Goal: Task Accomplishment & Management: Manage account settings

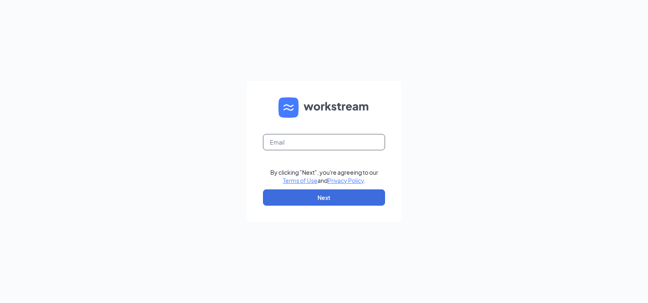
click at [331, 136] on input "text" at bounding box center [324, 142] width 122 height 16
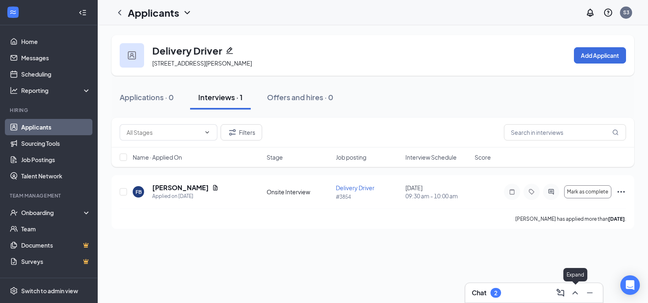
click at [580, 296] on icon "ChevronUp" at bounding box center [576, 293] width 10 height 10
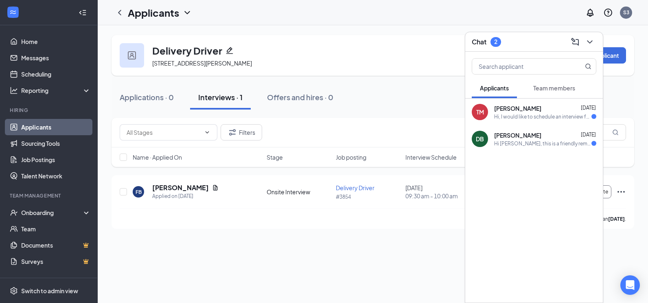
click at [525, 136] on span "[PERSON_NAME]" at bounding box center [517, 135] width 47 height 8
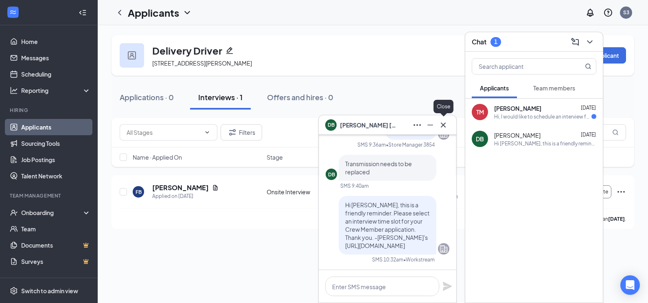
click at [441, 128] on icon "Cross" at bounding box center [444, 125] width 10 height 10
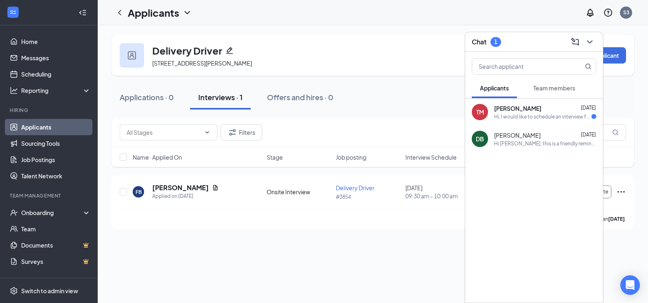
click at [555, 111] on div "[PERSON_NAME] [DATE]" at bounding box center [545, 108] width 102 height 8
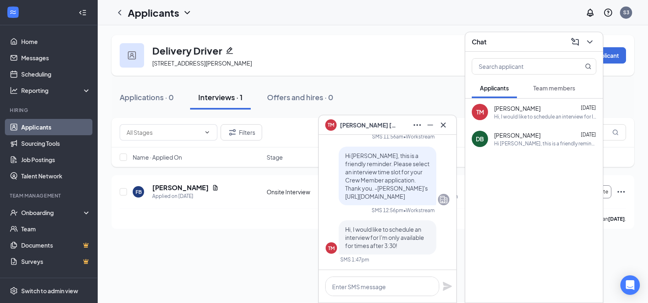
click at [481, 111] on div "TM" at bounding box center [481, 112] width 8 height 8
click at [371, 125] on span "[PERSON_NAME]" at bounding box center [368, 125] width 57 height 9
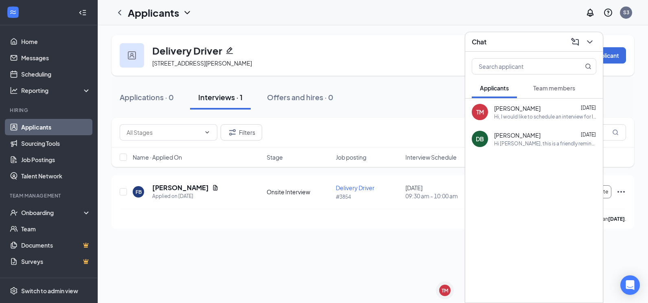
click at [501, 121] on div "TM [PERSON_NAME] [DATE] Hi, I would like to schedule an interview for I'm only …" at bounding box center [535, 112] width 138 height 27
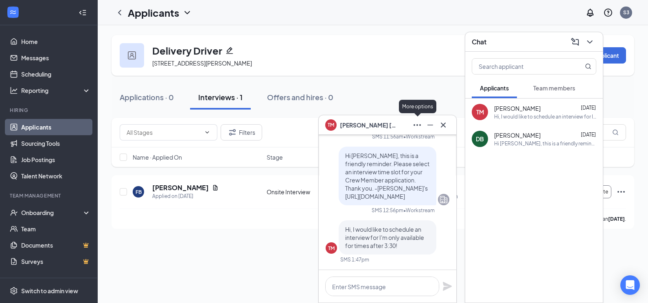
click at [415, 123] on icon "Ellipses" at bounding box center [418, 125] width 10 height 10
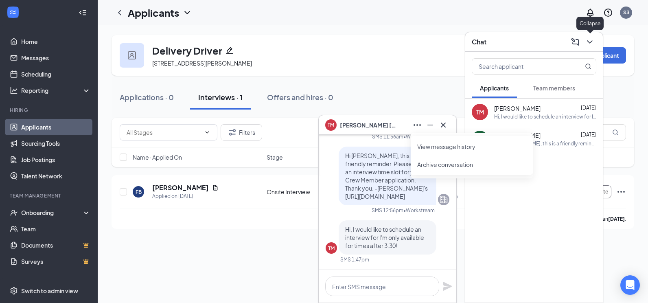
click at [586, 40] on icon "ChevronDown" at bounding box center [590, 42] width 10 height 10
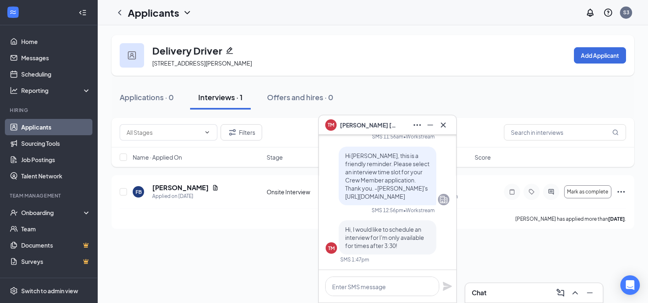
click at [450, 123] on div "TM [PERSON_NAME]" at bounding box center [388, 125] width 138 height 20
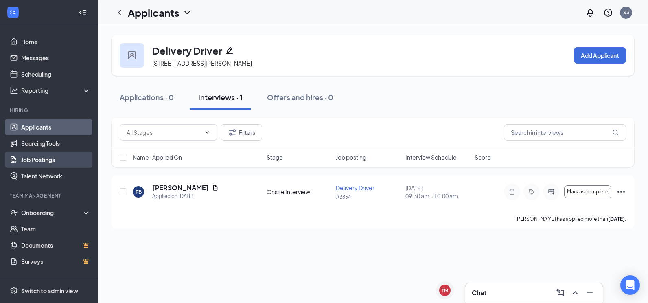
click at [65, 161] on link "Job Postings" at bounding box center [56, 160] width 70 height 16
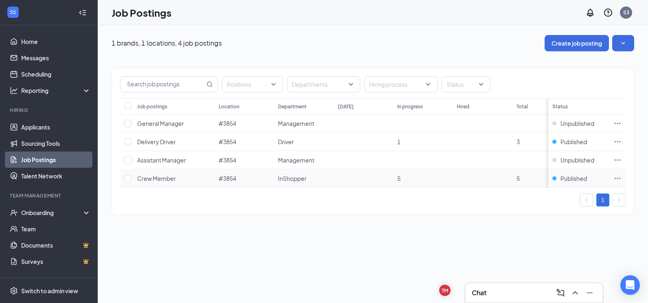
click at [184, 181] on td "Crew Member" at bounding box center [173, 178] width 81 height 18
click at [165, 179] on span "Crew Member" at bounding box center [156, 178] width 39 height 7
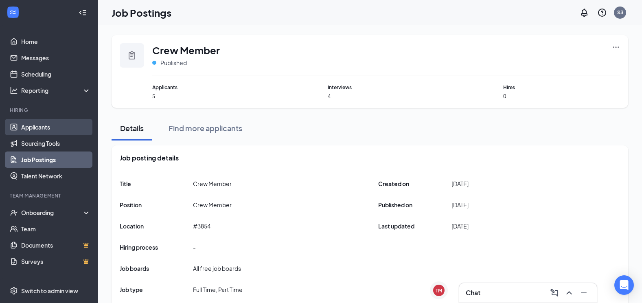
click at [51, 132] on link "Applicants" at bounding box center [56, 127] width 70 height 16
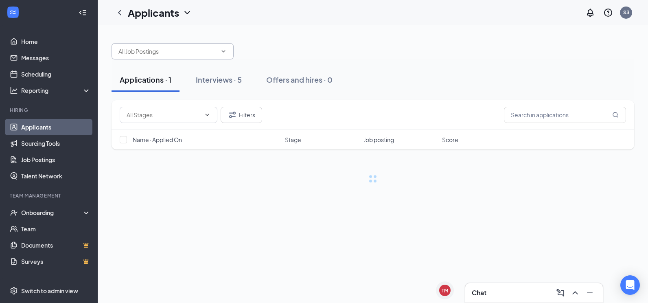
click at [206, 55] on input "text" at bounding box center [168, 51] width 99 height 9
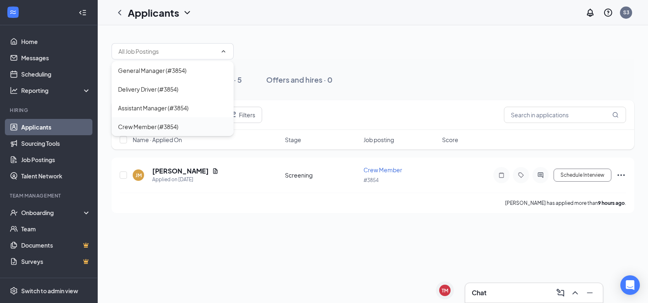
click at [190, 124] on div "Crew Member (#3854)" at bounding box center [172, 126] width 109 height 9
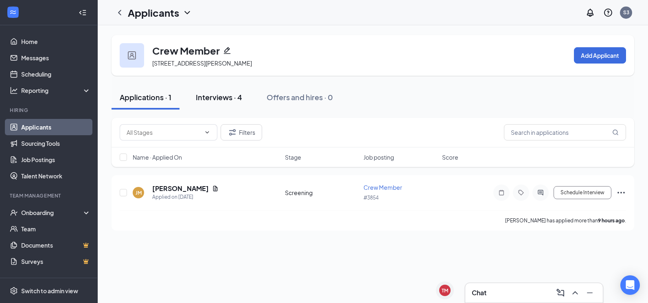
click at [223, 96] on div "Interviews · 4" at bounding box center [219, 97] width 46 height 10
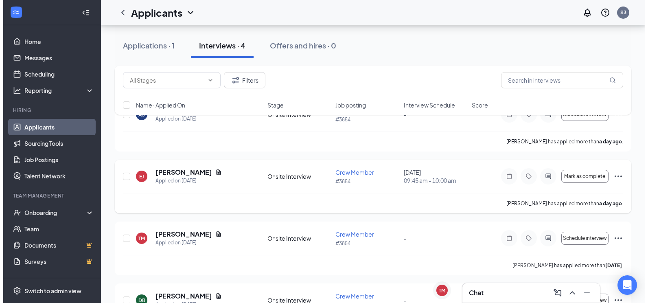
scroll to position [121, 0]
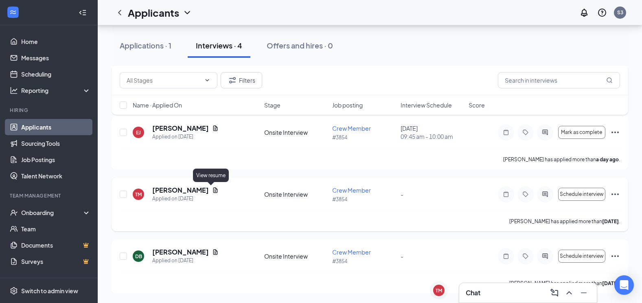
click at [212, 190] on icon "Document" at bounding box center [215, 190] width 7 height 7
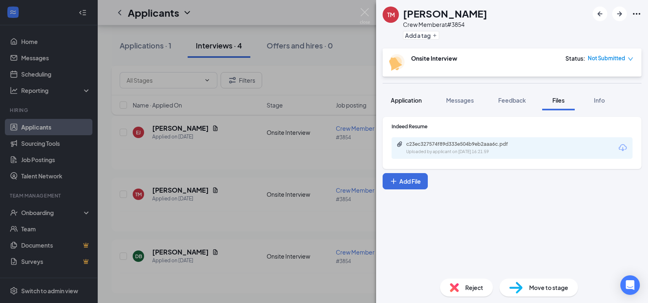
click at [419, 103] on span "Application" at bounding box center [406, 100] width 31 height 7
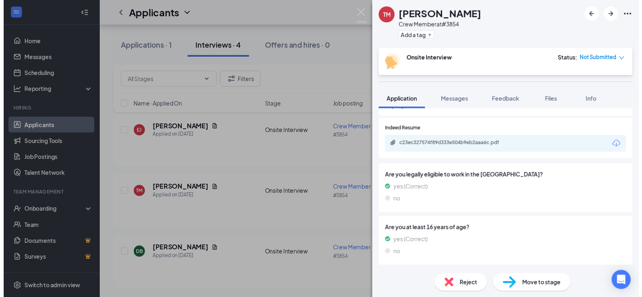
scroll to position [57, 0]
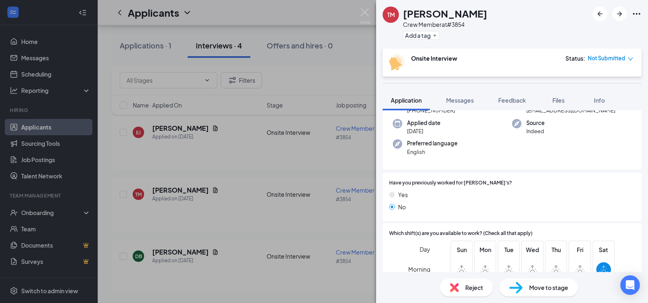
click at [337, 75] on div "TM [PERSON_NAME] Crew Member at #3854 Add a tag Onsite Interview Status : Not S…" at bounding box center [324, 151] width 648 height 303
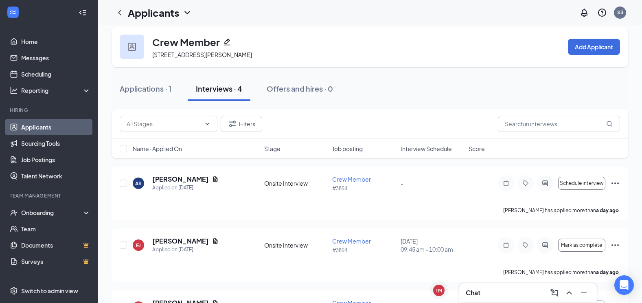
scroll to position [5, 0]
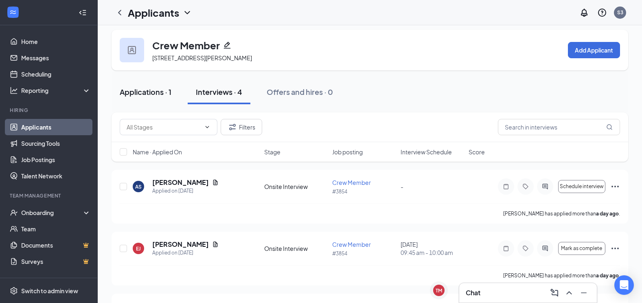
click at [143, 84] on button "Applications · 1" at bounding box center [146, 92] width 68 height 24
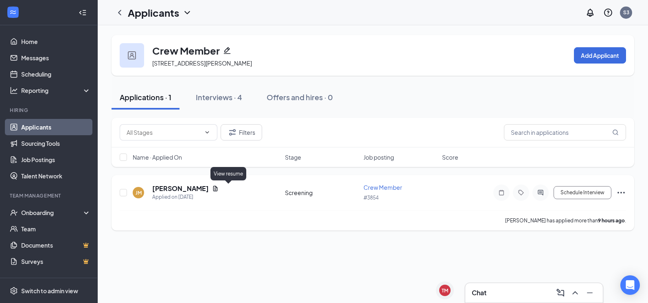
click at [219, 189] on icon "Document" at bounding box center [215, 188] width 7 height 7
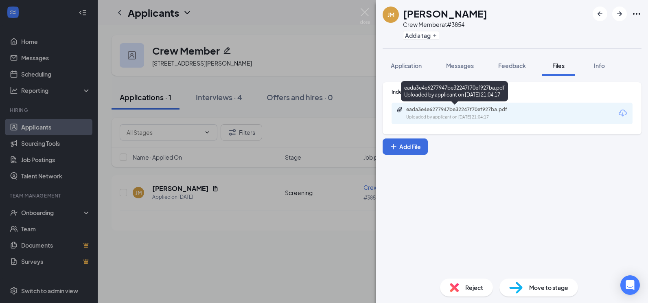
click at [489, 119] on div "Uploaded by applicant on [DATE] 21:04:17" at bounding box center [467, 117] width 122 height 7
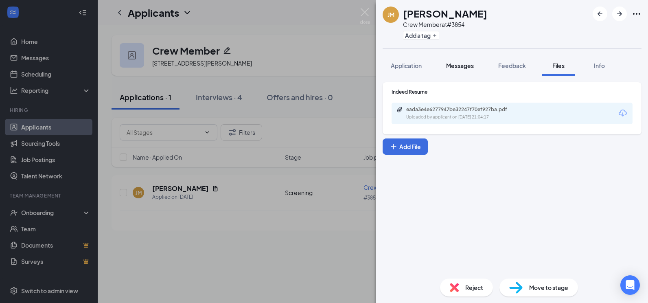
click at [466, 66] on span "Messages" at bounding box center [460, 65] width 28 height 7
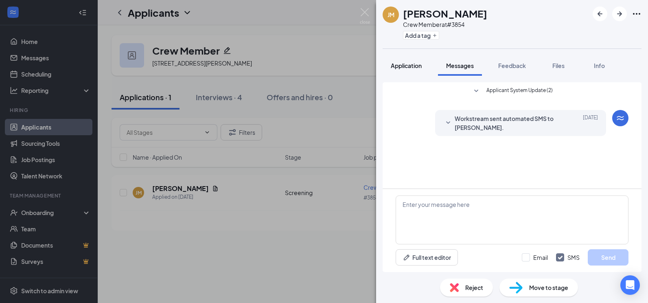
click at [399, 68] on span "Application" at bounding box center [406, 65] width 31 height 7
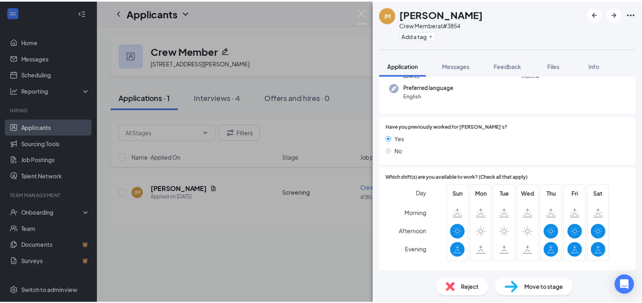
scroll to position [64, 0]
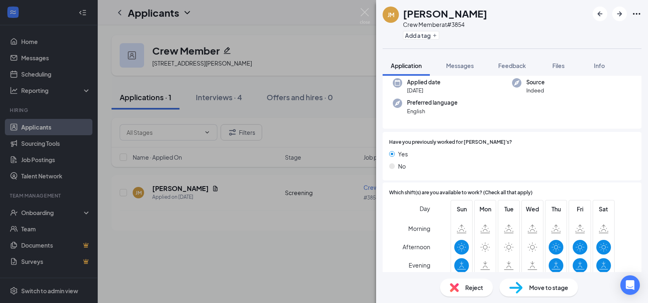
click at [543, 282] on div "Move to stage" at bounding box center [539, 288] width 79 height 18
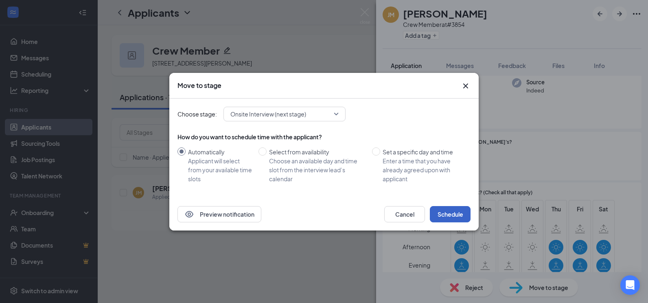
click at [450, 215] on button "Schedule" at bounding box center [450, 214] width 41 height 16
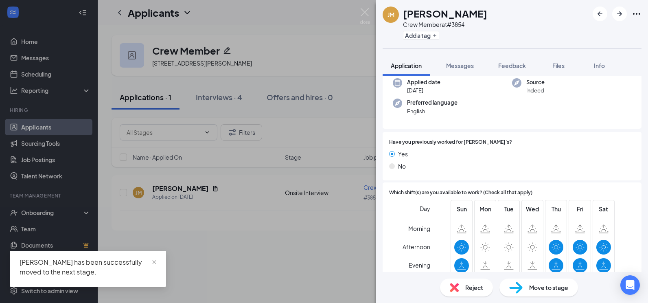
click at [332, 228] on div "[PERSON_NAME] Crew Member at #3854 Add a tag Application Messages Feedback File…" at bounding box center [324, 151] width 648 height 303
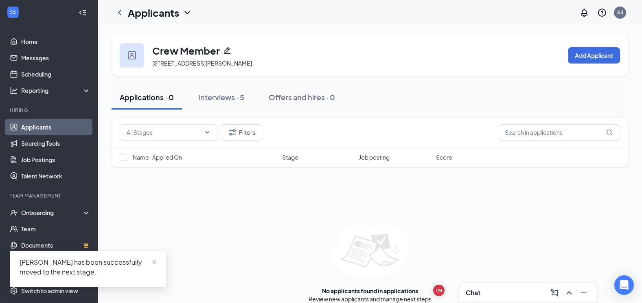
click at [182, 12] on icon "ChevronDown" at bounding box center [187, 13] width 10 height 10
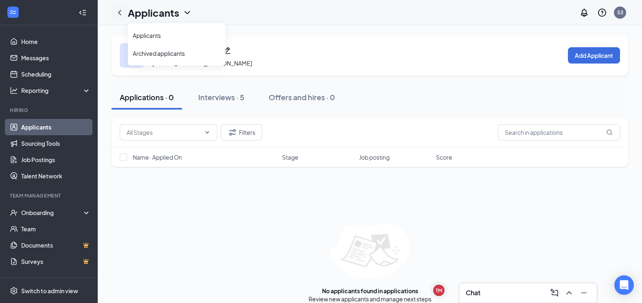
click at [121, 15] on icon "ChevronLeft" at bounding box center [119, 12] width 3 height 5
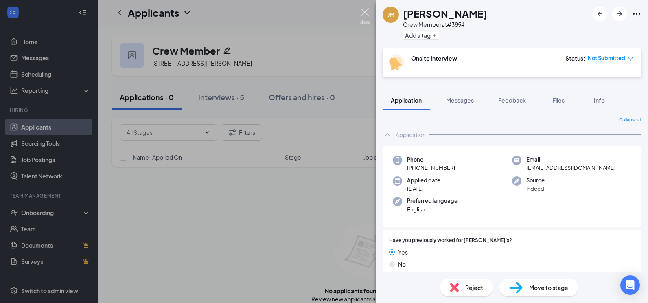
click at [362, 17] on img at bounding box center [365, 16] width 10 height 16
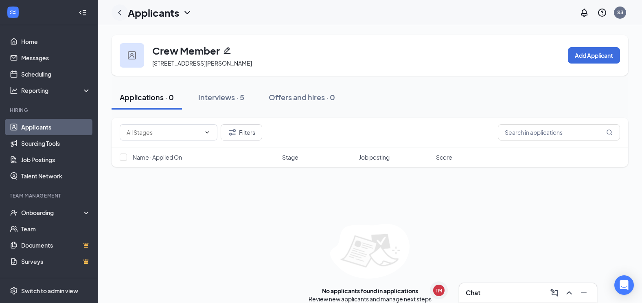
click at [119, 12] on icon "ChevronLeft" at bounding box center [119, 12] width 3 height 5
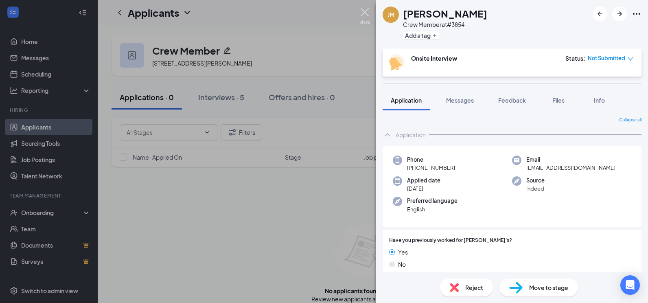
click at [366, 21] on img at bounding box center [365, 16] width 10 height 16
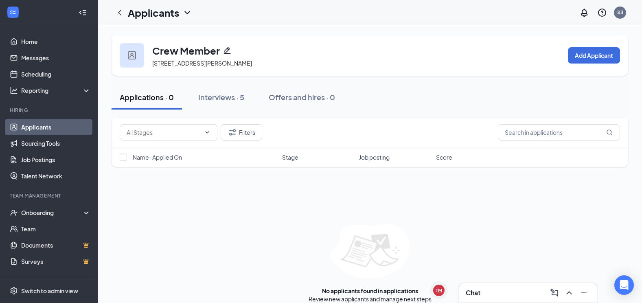
click at [69, 125] on link "Applicants" at bounding box center [56, 127] width 70 height 16
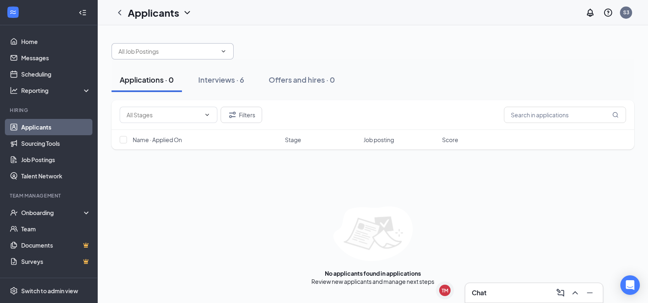
click at [171, 51] on input "text" at bounding box center [168, 51] width 99 height 9
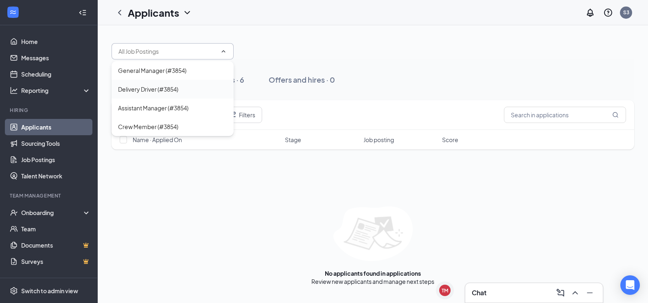
click at [184, 86] on div "Delivery Driver (#3854)" at bounding box center [172, 89] width 109 height 9
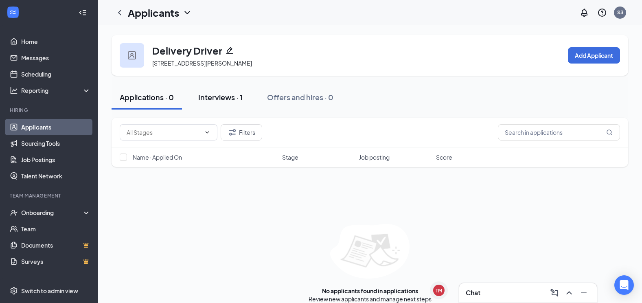
click at [224, 88] on button "Interviews · 1" at bounding box center [220, 97] width 61 height 24
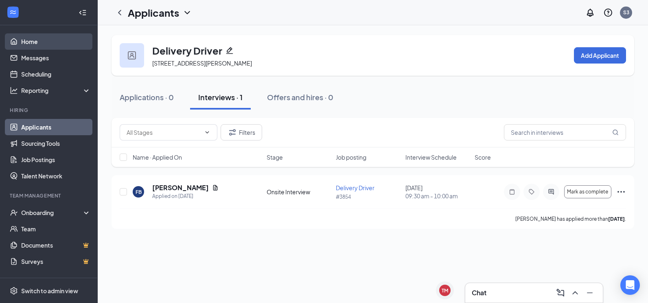
click at [33, 36] on link "Home" at bounding box center [56, 41] width 70 height 16
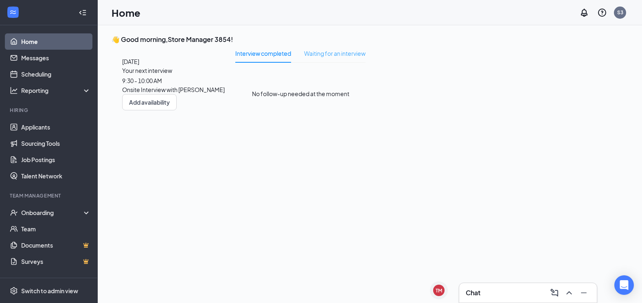
click at [366, 63] on div "Waiting for an interview" at bounding box center [334, 53] width 61 height 19
click at [291, 58] on div "Interview completed" at bounding box center [263, 53] width 56 height 9
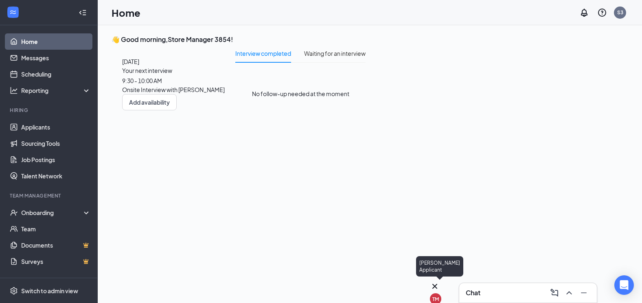
click at [439, 296] on div "TM" at bounding box center [436, 299] width 7 height 7
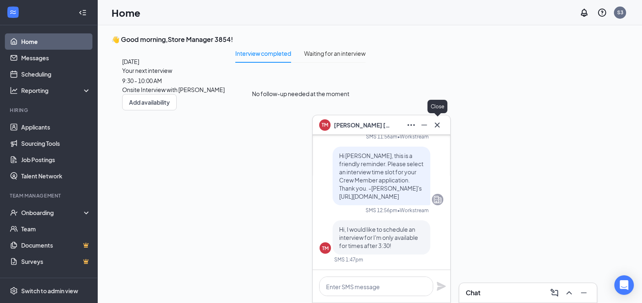
click at [437, 127] on icon "Cross" at bounding box center [438, 125] width 10 height 10
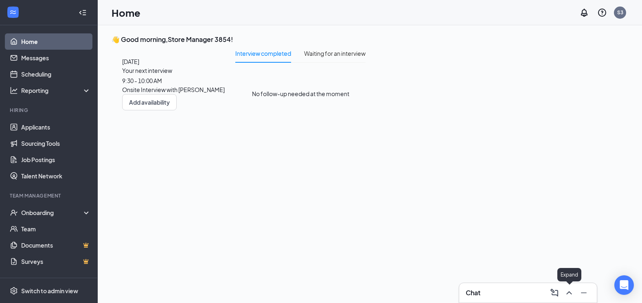
click at [575, 294] on button at bounding box center [569, 292] width 13 height 13
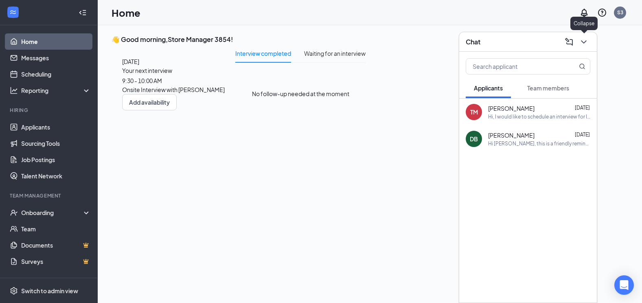
click at [581, 41] on icon "ChevronDown" at bounding box center [584, 42] width 10 height 10
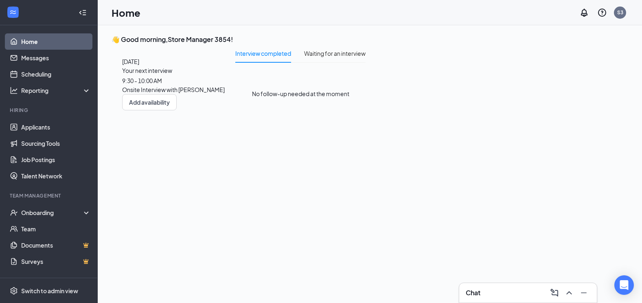
click at [278, 123] on div "Interview completed Waiting for an interview No follow-up needed at the moment" at bounding box center [300, 83] width 130 height 79
